Goal: Task Accomplishment & Management: Manage account settings

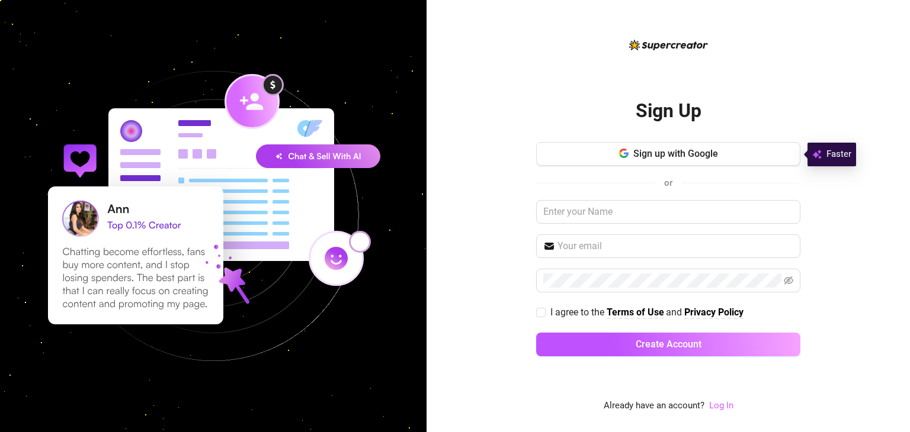
click at [727, 406] on link "Log In" at bounding box center [721, 405] width 24 height 11
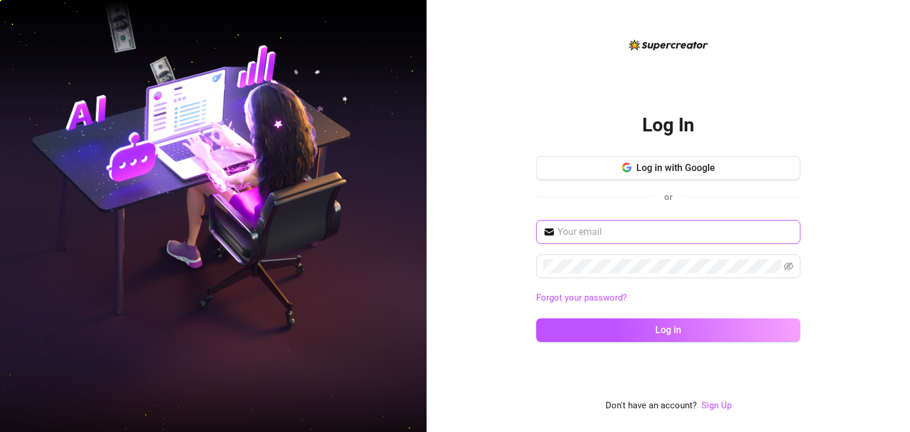
click at [614, 225] on input "text" at bounding box center [675, 232] width 236 height 14
click at [602, 235] on input "text" at bounding box center [675, 232] width 236 height 14
click at [580, 235] on input "text" at bounding box center [675, 232] width 236 height 14
paste input "[EMAIL_ADDRESS][DOMAIN_NAME]"
type input "[EMAIL_ADDRESS][DOMAIN_NAME]"
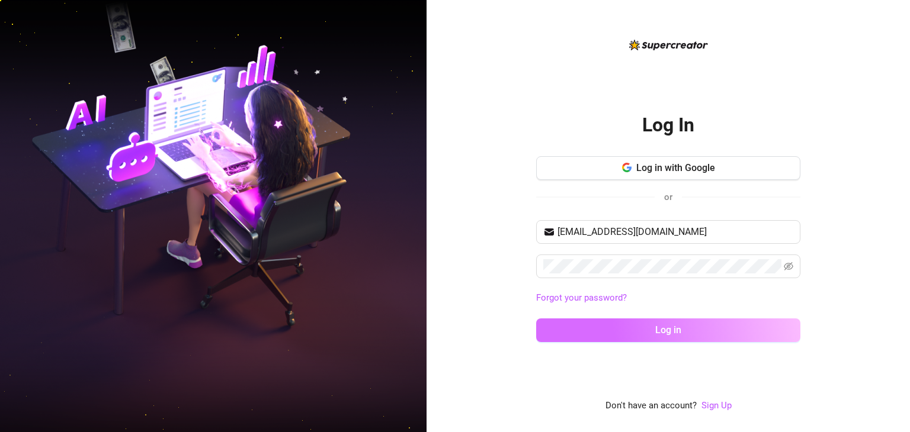
click at [642, 329] on button "Log in" at bounding box center [668, 331] width 264 height 24
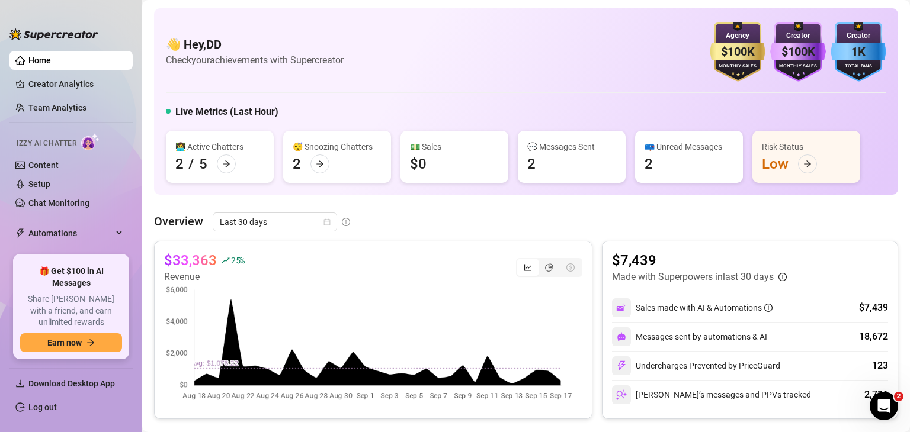
click at [270, 27] on div "👋 Hey, DD Check your achievements with Supercreator $100K Agency Monthly Sales …" at bounding box center [526, 52] width 720 height 59
